Goal: Transaction & Acquisition: Obtain resource

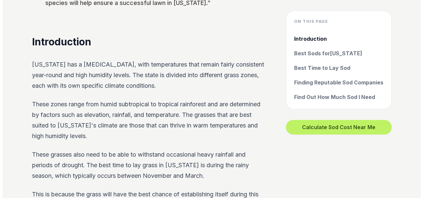
scroll to position [297, 0]
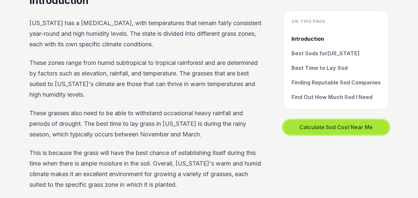
click at [317, 130] on button "Calculate Sod Cost Near Me" at bounding box center [336, 127] width 106 height 15
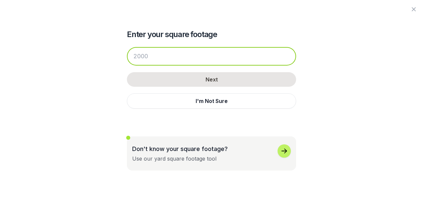
drag, startPoint x: 155, startPoint y: 56, endPoint x: 88, endPoint y: 55, distance: 67.4
click at [88, 55] on div "Enter your square footage Next I'm Not Sure Don't know your square footage? Use…" at bounding box center [211, 85] width 359 height 170
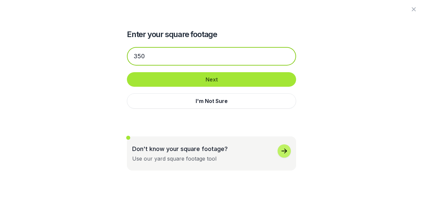
type input "350"
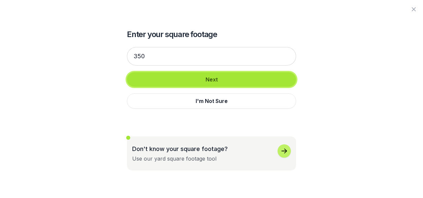
click at [176, 81] on button "Next" at bounding box center [211, 79] width 169 height 15
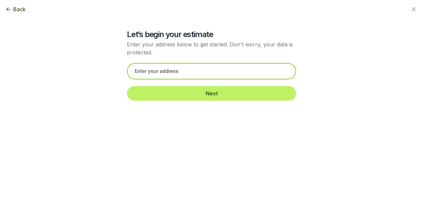
click at [157, 75] on input "text" at bounding box center [211, 71] width 169 height 17
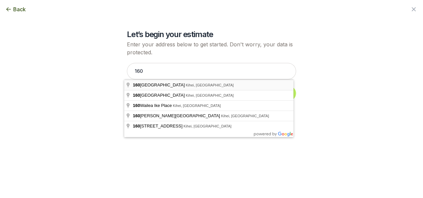
type input "[STREET_ADDRESS]"
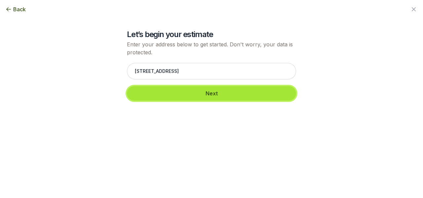
click at [164, 92] on button "Next" at bounding box center [211, 93] width 169 height 15
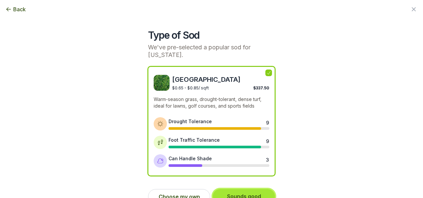
click at [247, 189] on button "Sounds good" at bounding box center [244, 196] width 62 height 15
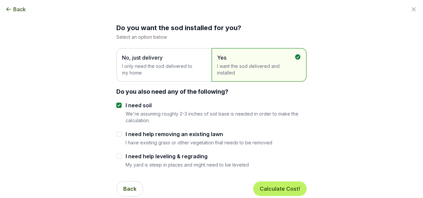
scroll to position [12, 0]
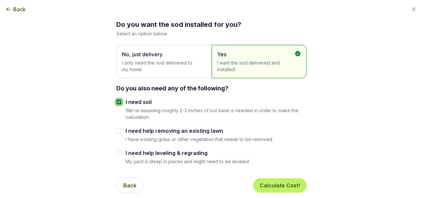
click at [117, 102] on input "I need soil" at bounding box center [118, 101] width 5 height 5
checkbox input "false"
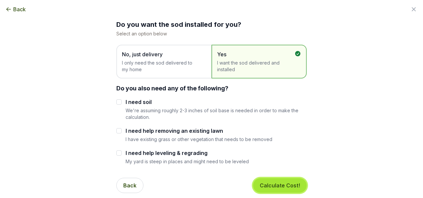
click at [280, 186] on button "Calculate Cost!" at bounding box center [280, 185] width 54 height 15
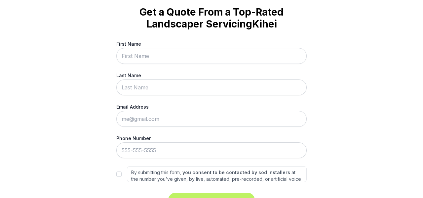
scroll to position [0, 0]
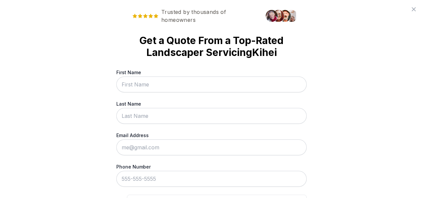
click at [135, 88] on input "First Name" at bounding box center [211, 84] width 190 height 16
type input "[PERSON_NAME]"
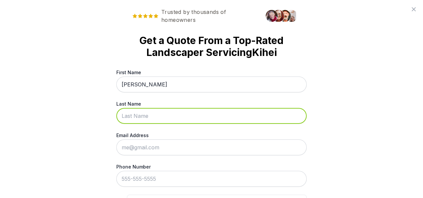
type input "[PERSON_NAME]"
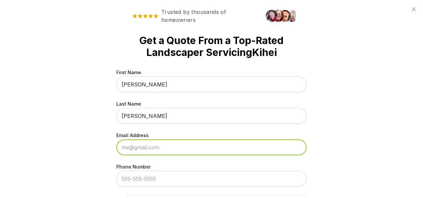
type input "[EMAIL_ADDRESS][DOMAIN_NAME]"
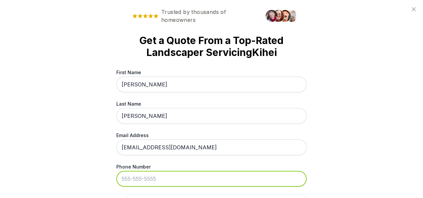
type input "[PHONE_NUMBER]"
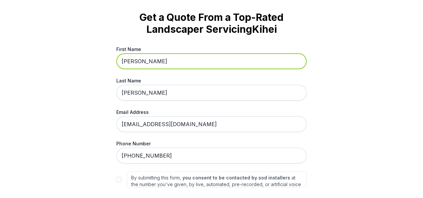
scroll to position [61, 0]
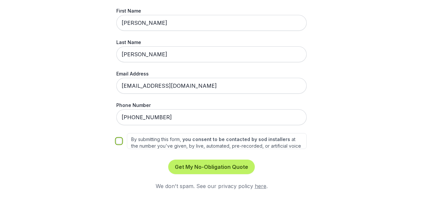
click at [116, 141] on input "By submitting this form, you consent to be contacted by sod installers at the n…" at bounding box center [118, 140] width 5 height 5
checkbox input "true"
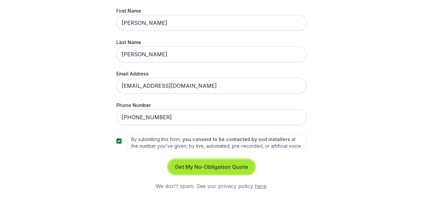
click at [222, 167] on button "Get My No-Obligation Quote" at bounding box center [211, 166] width 87 height 15
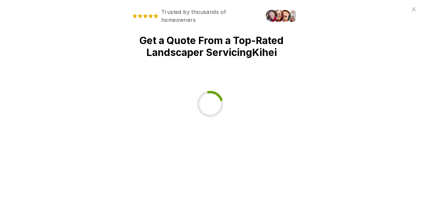
scroll to position [0, 0]
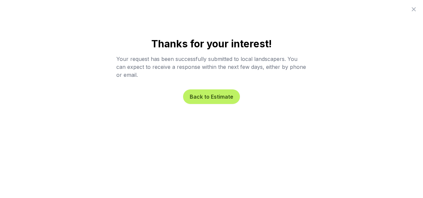
drag, startPoint x: 85, startPoint y: 0, endPoint x: 151, endPoint y: 89, distance: 110.0
click at [151, 89] on div "Back to Estimate" at bounding box center [211, 91] width 190 height 25
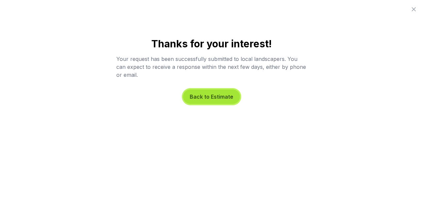
click at [208, 98] on button "Back to Estimate" at bounding box center [211, 96] width 57 height 15
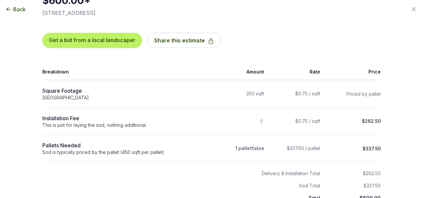
scroll to position [66, 0]
